Goal: Information Seeking & Learning: Learn about a topic

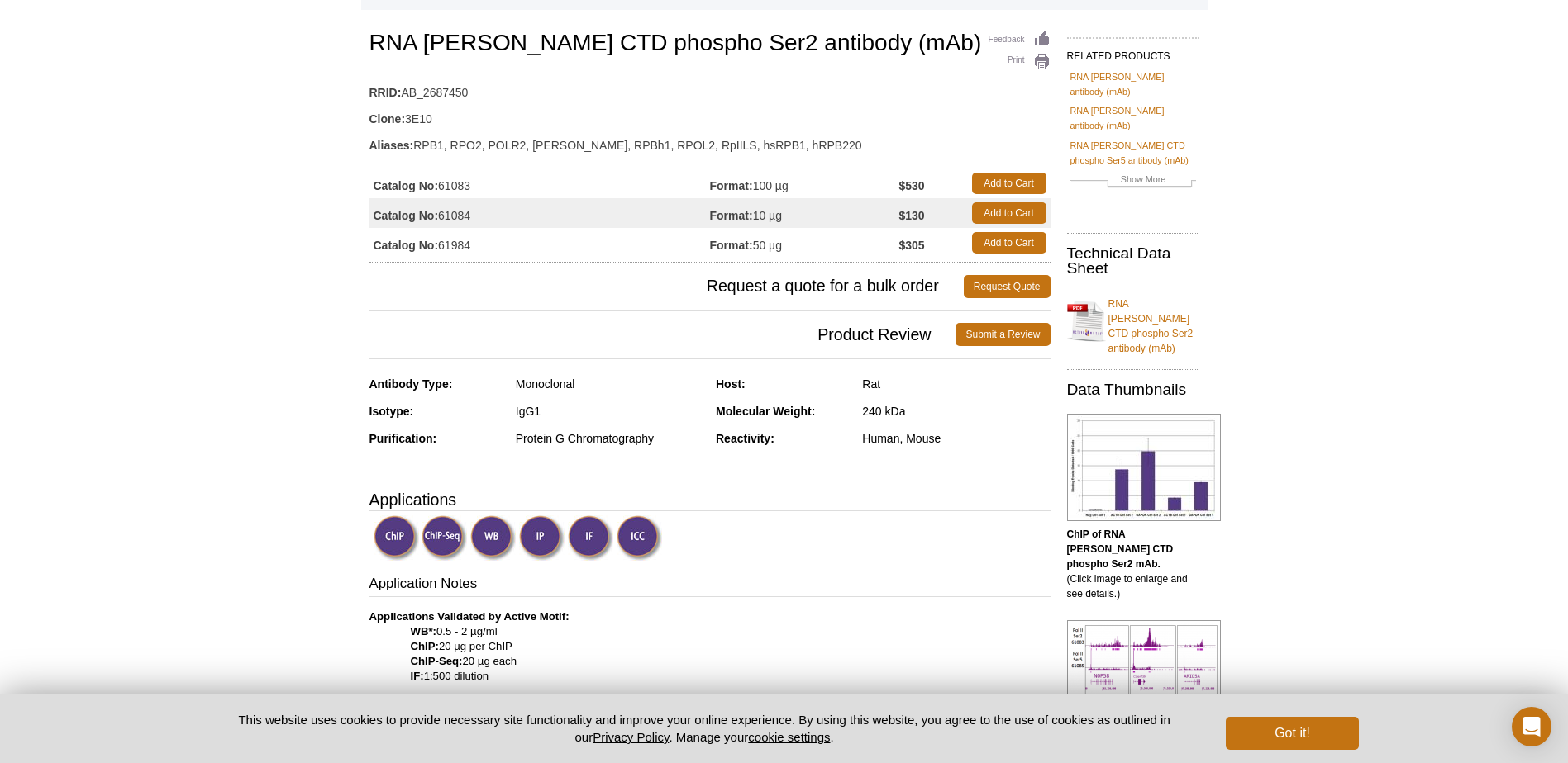
scroll to position [58, 0]
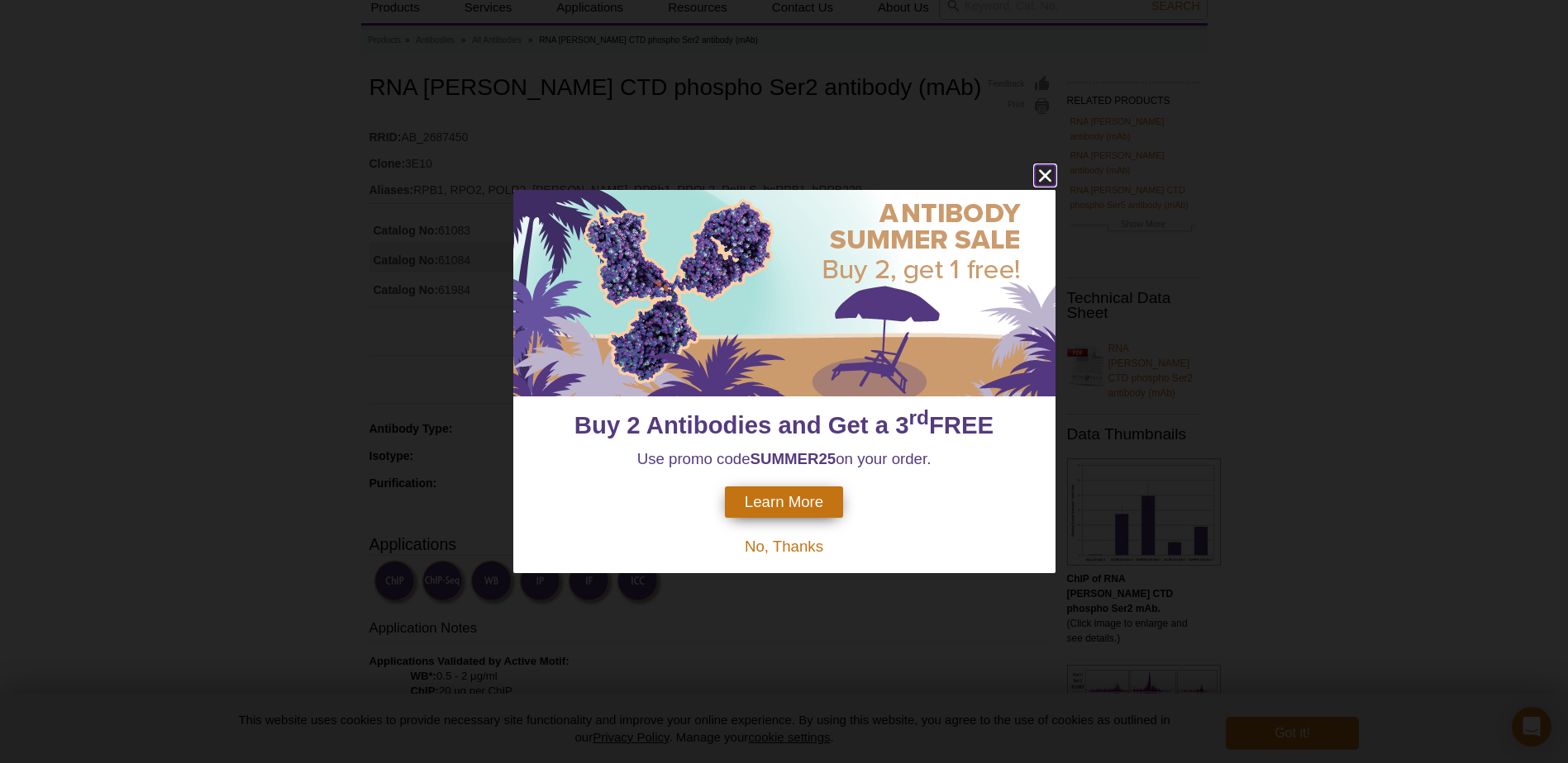
click at [1043, 176] on icon "close" at bounding box center [1045, 175] width 20 height 20
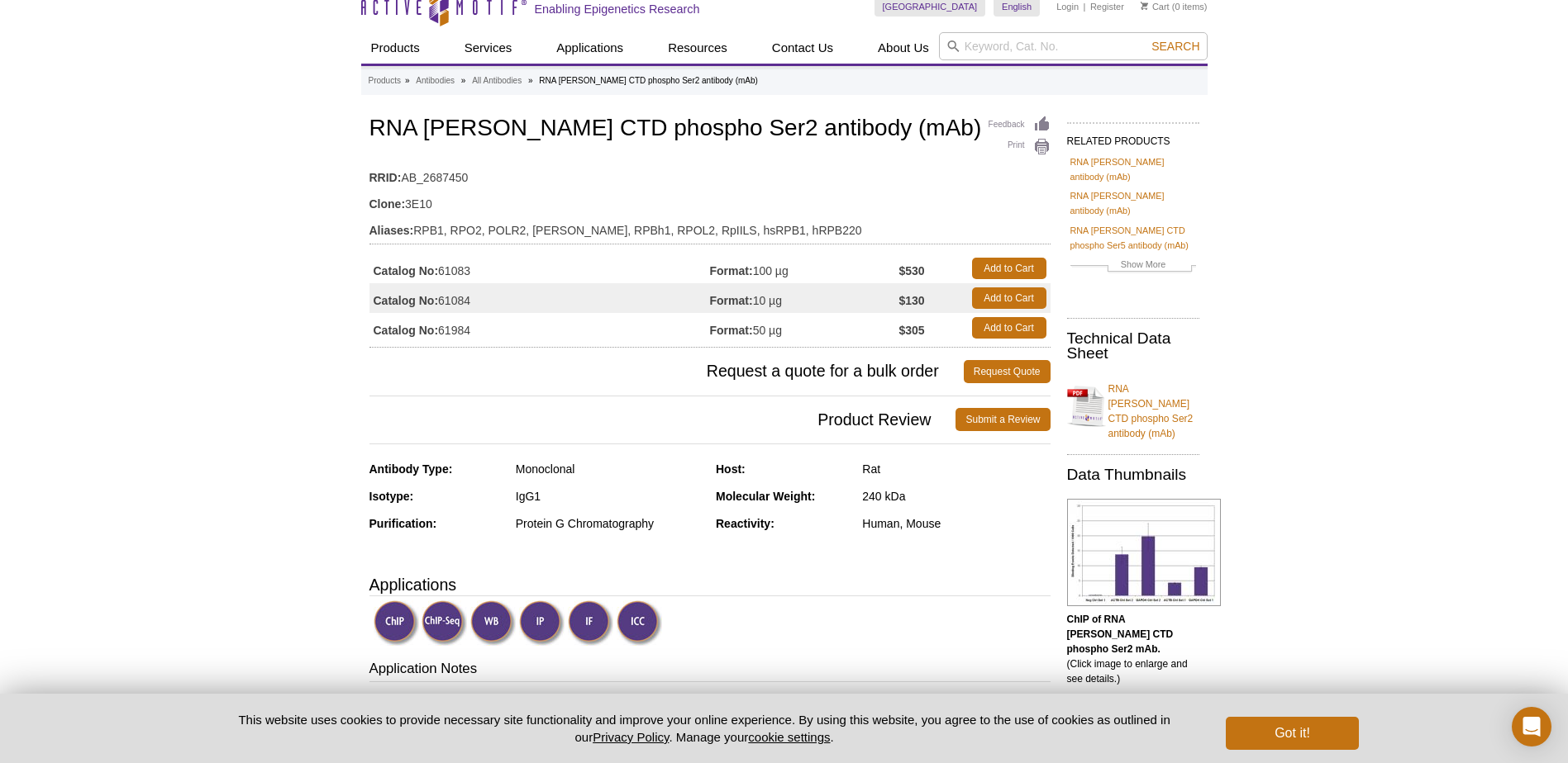
scroll to position [0, 0]
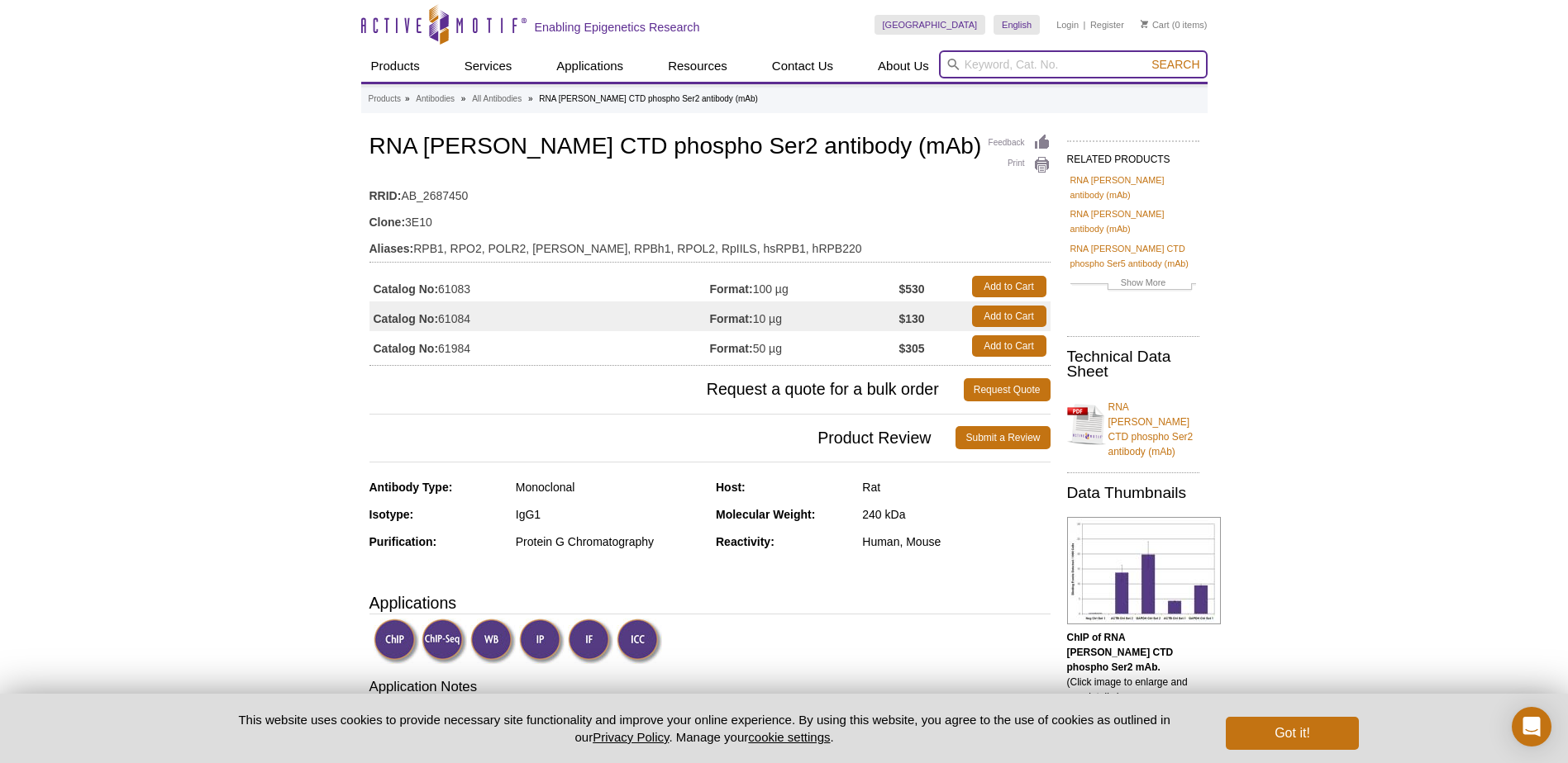
click at [1036, 56] on input "search" at bounding box center [1073, 64] width 268 height 28
type input "ser5"
click at [1147, 57] on button "Search" at bounding box center [1175, 64] width 58 height 15
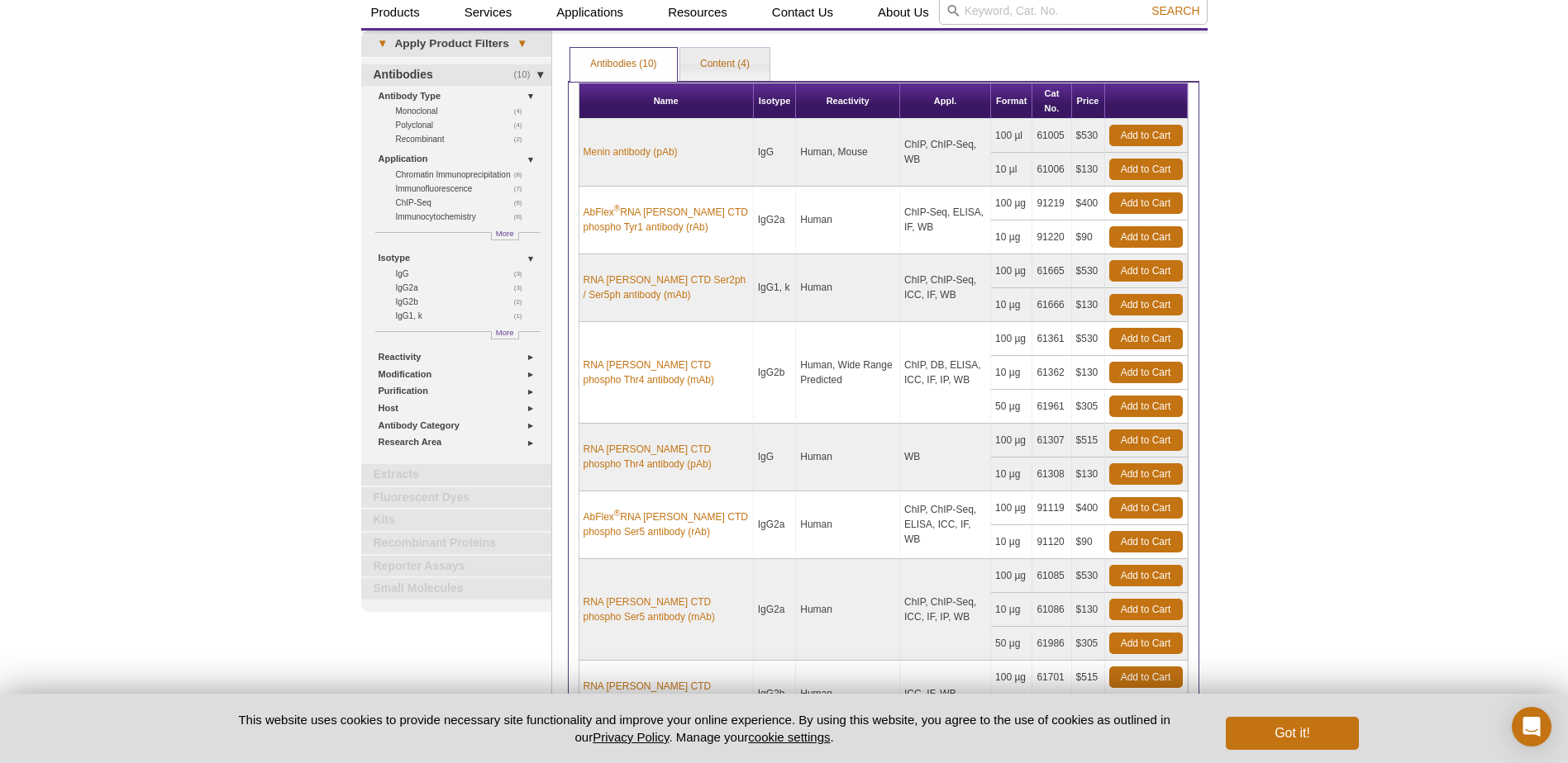
scroll to position [83, 0]
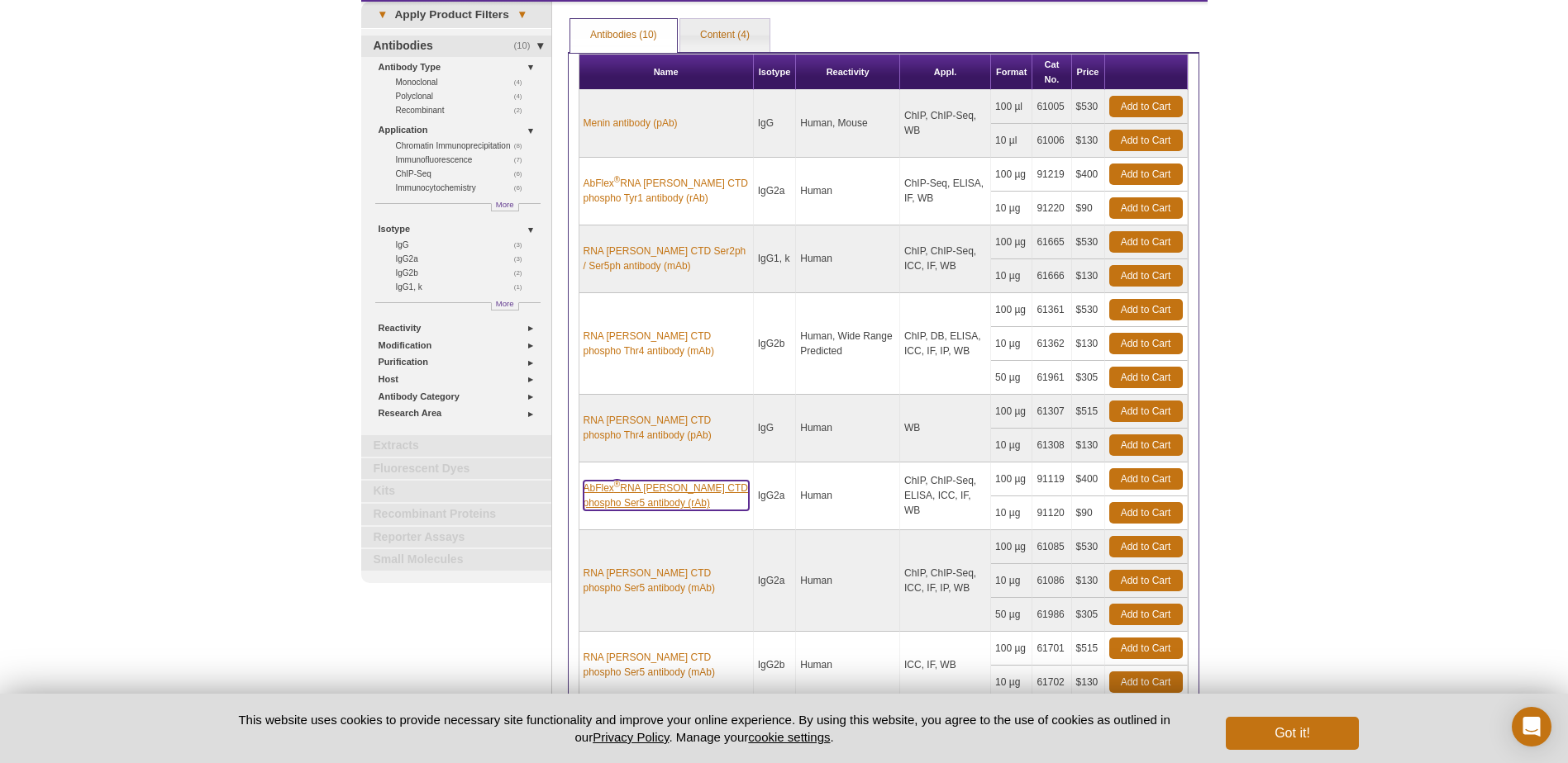
click at [687, 508] on link "AbFlex ® RNA pol II CTD phospho Ser5 antibody (rAb)" at bounding box center [666, 495] width 165 height 30
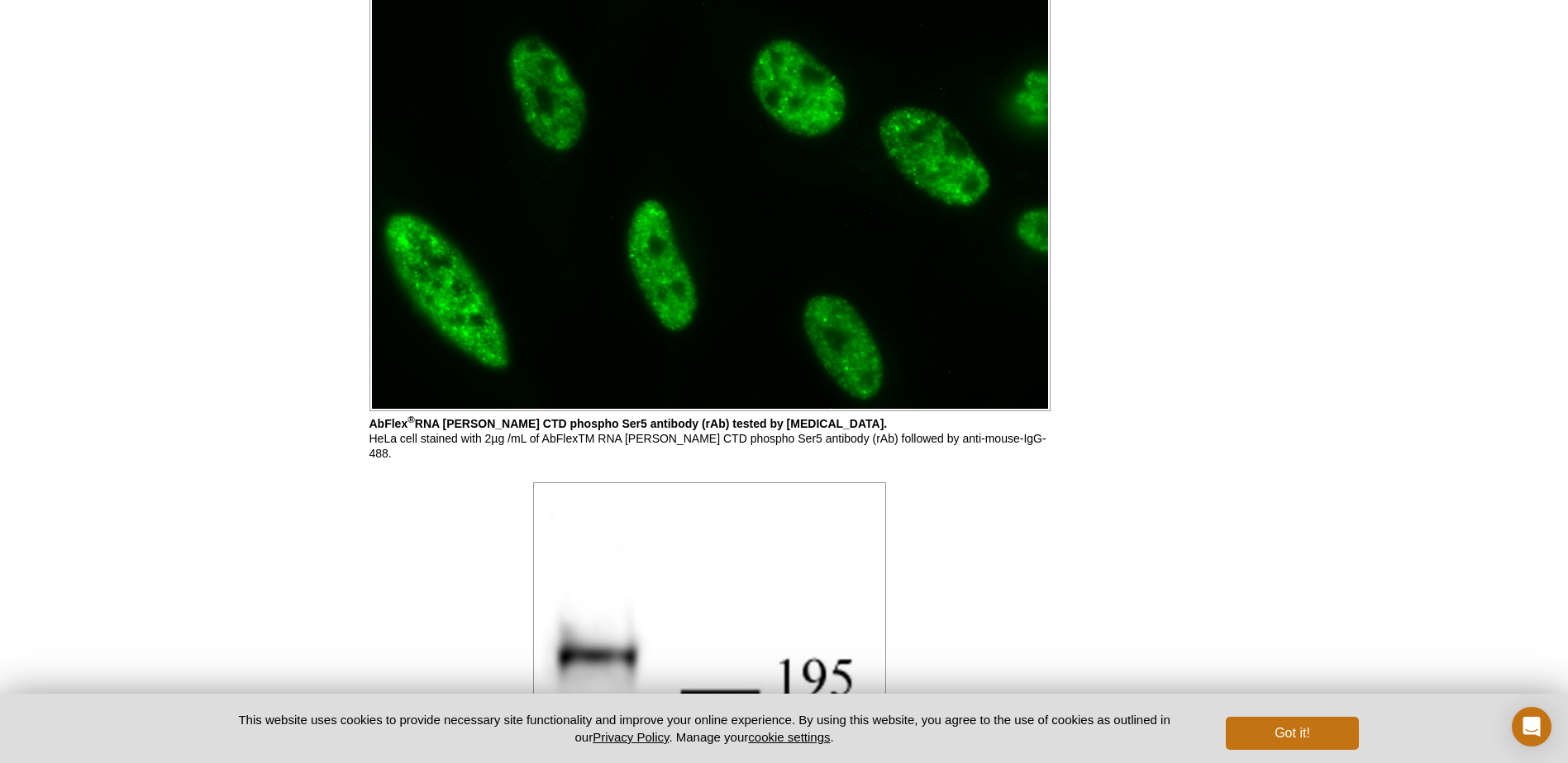
scroll to position [1487, 0]
